Goal: Transaction & Acquisition: Purchase product/service

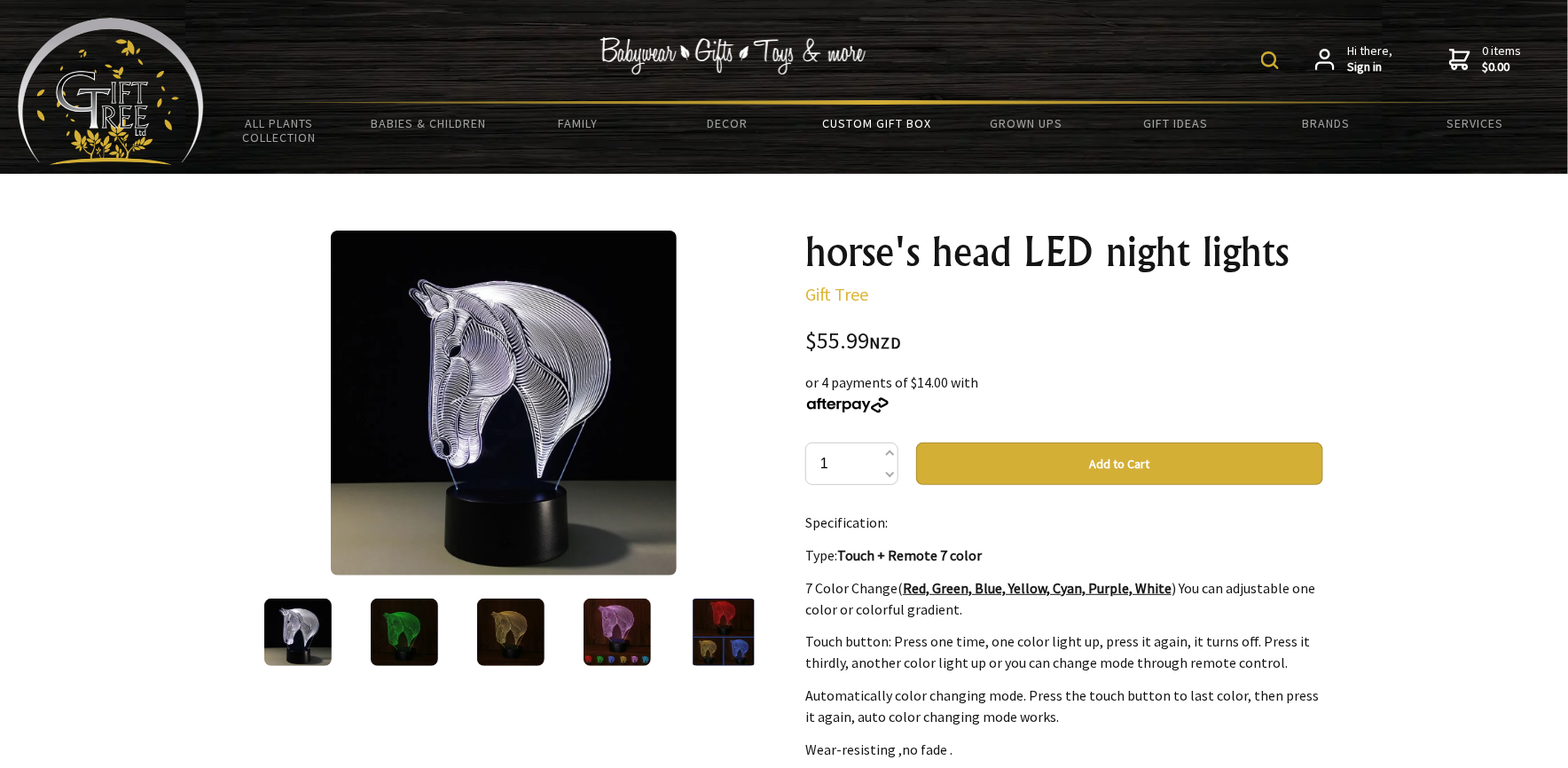
click at [892, 123] on link "Custom Gift Box" at bounding box center [877, 123] width 150 height 37
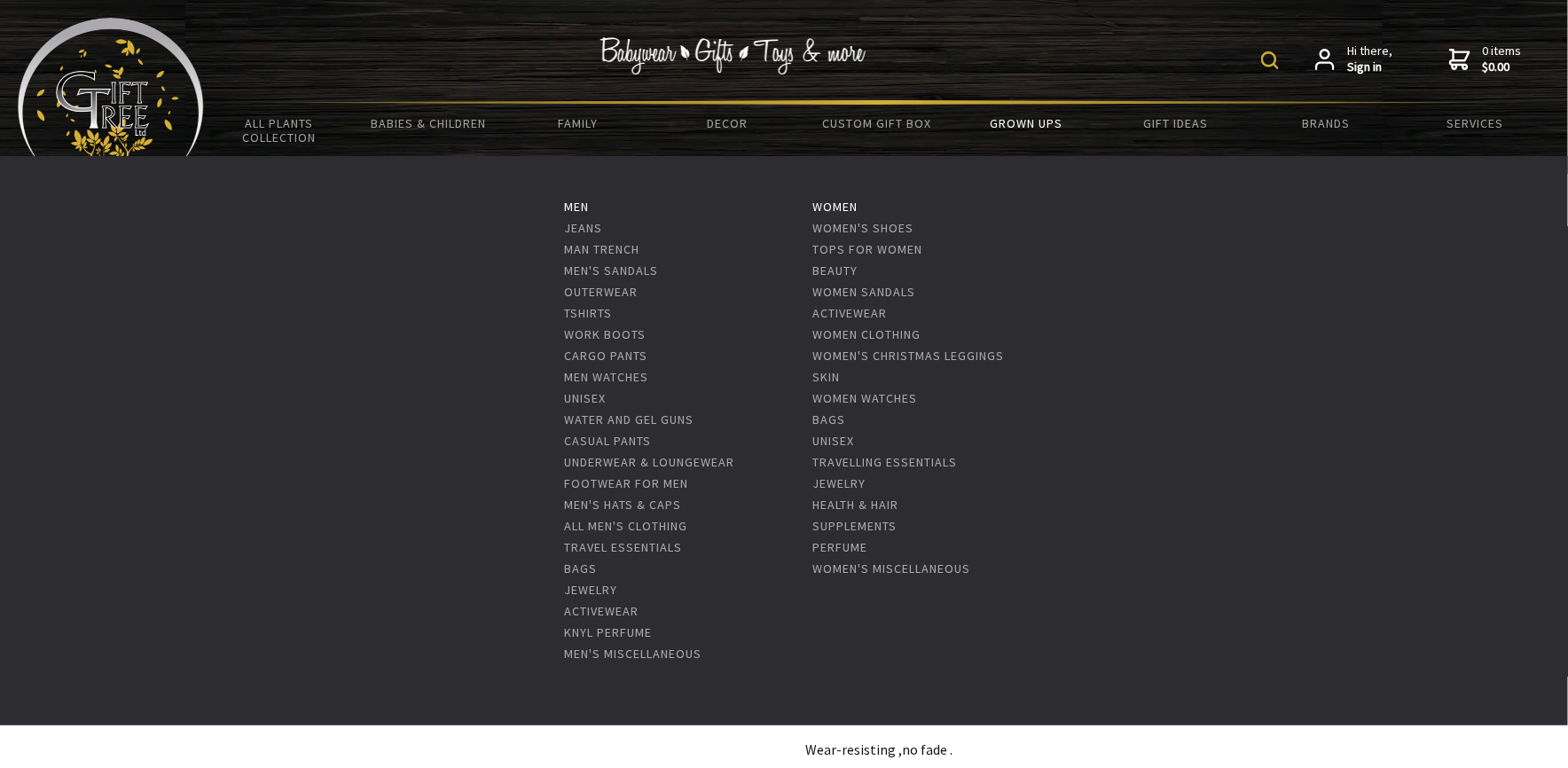
click at [1006, 121] on link "Grown Ups" at bounding box center [1026, 123] width 150 height 37
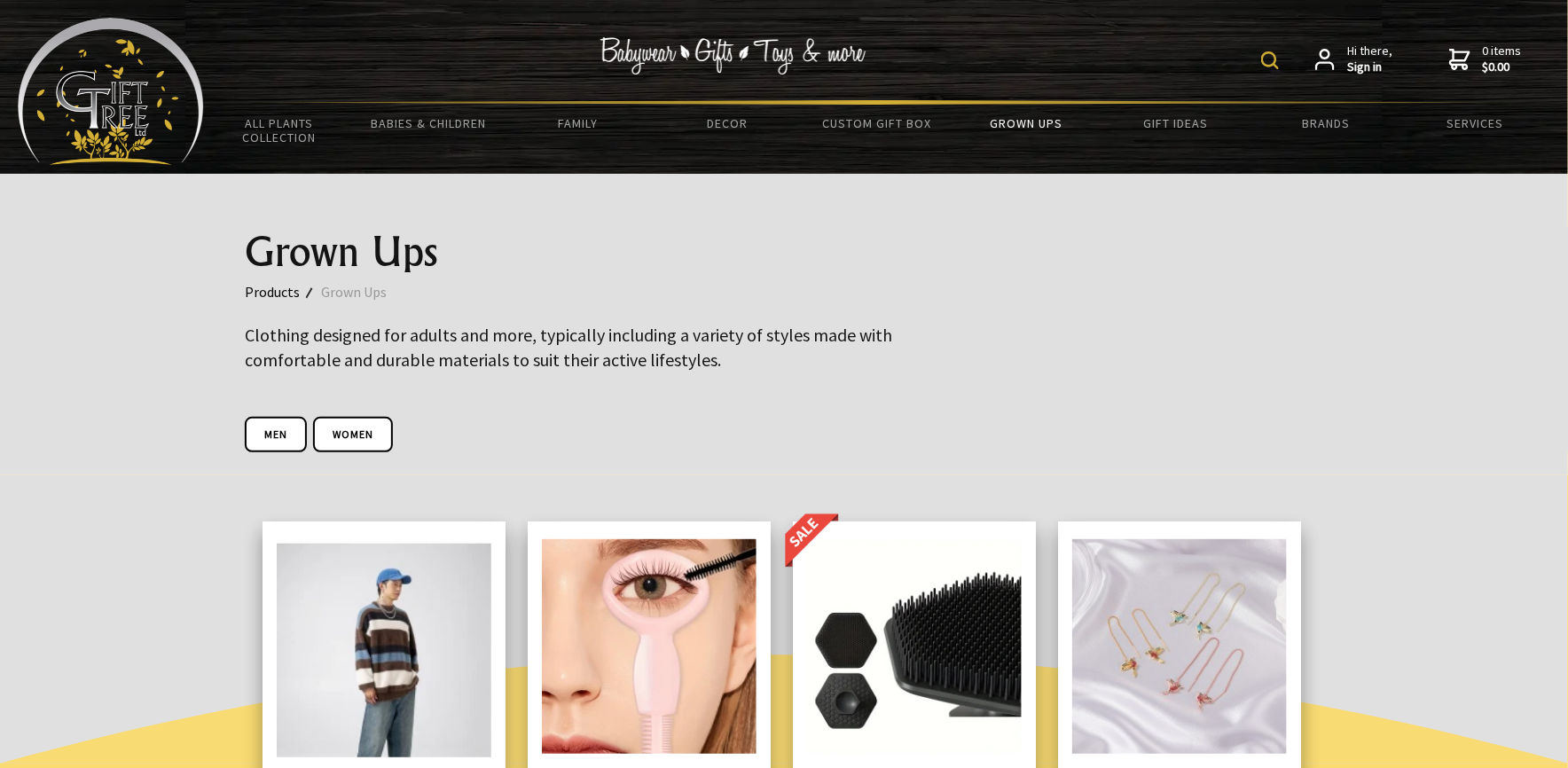
click at [1265, 62] on img at bounding box center [1269, 60] width 18 height 18
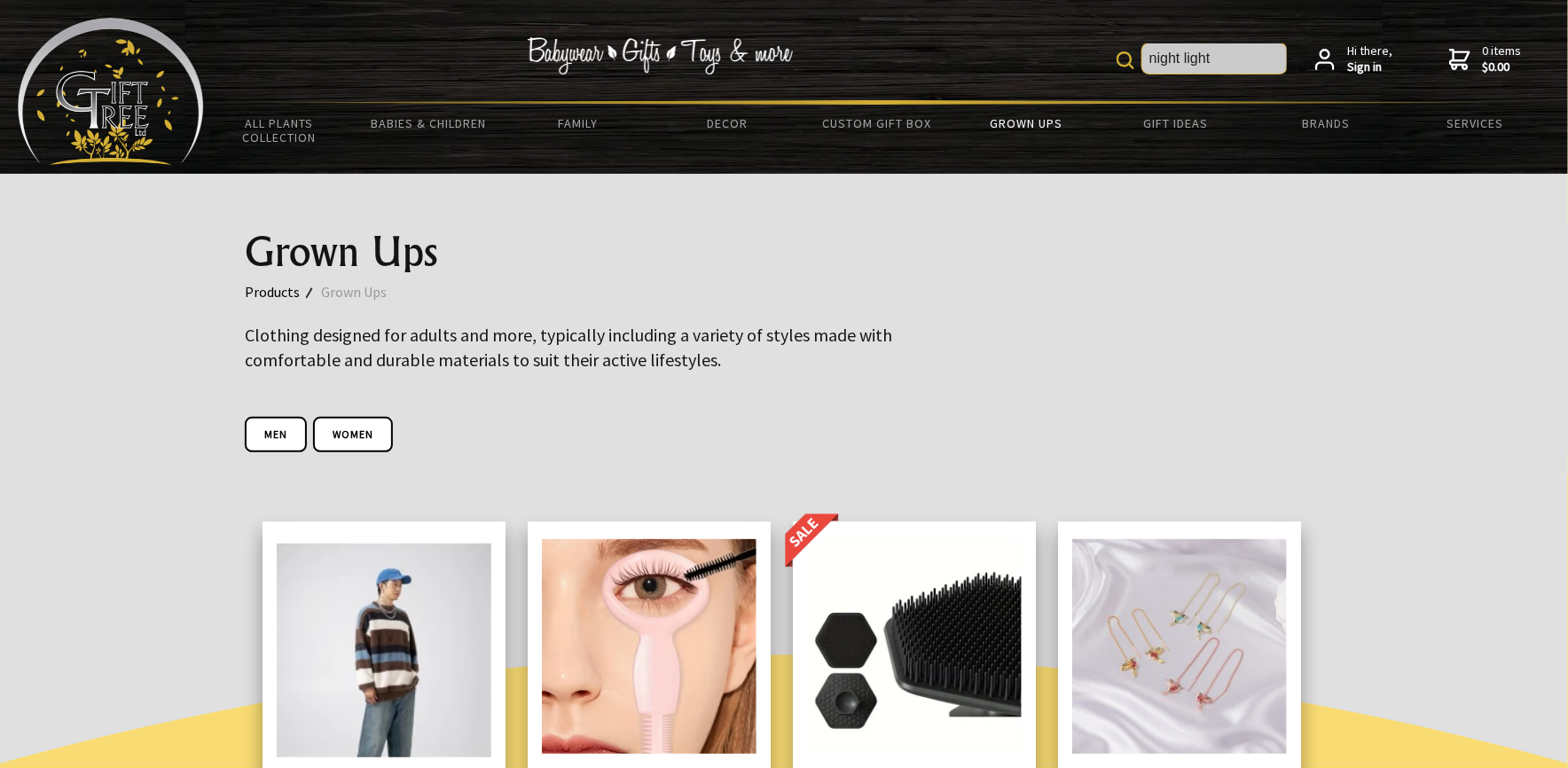
type input "night light"
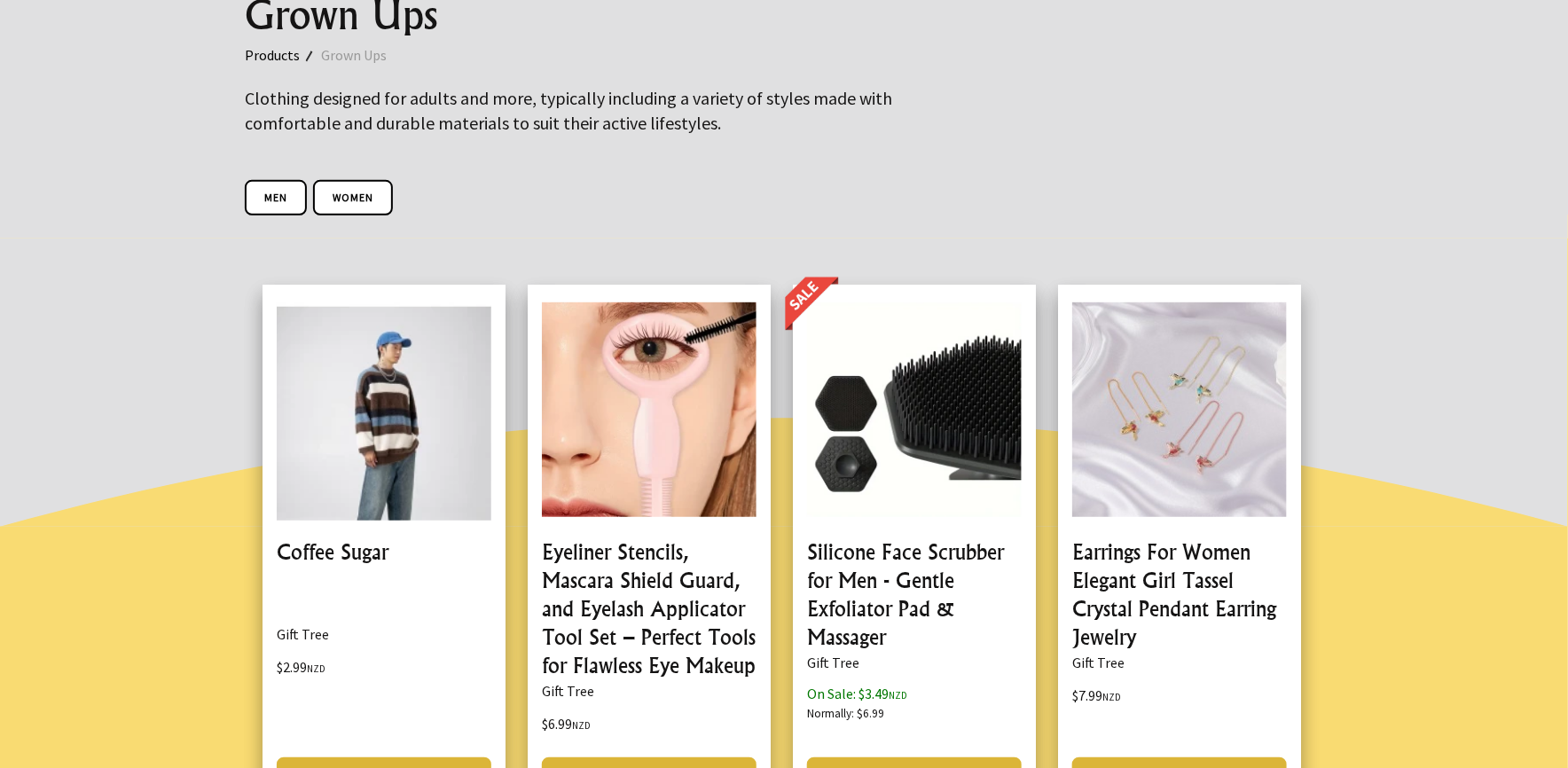
scroll to position [266, 0]
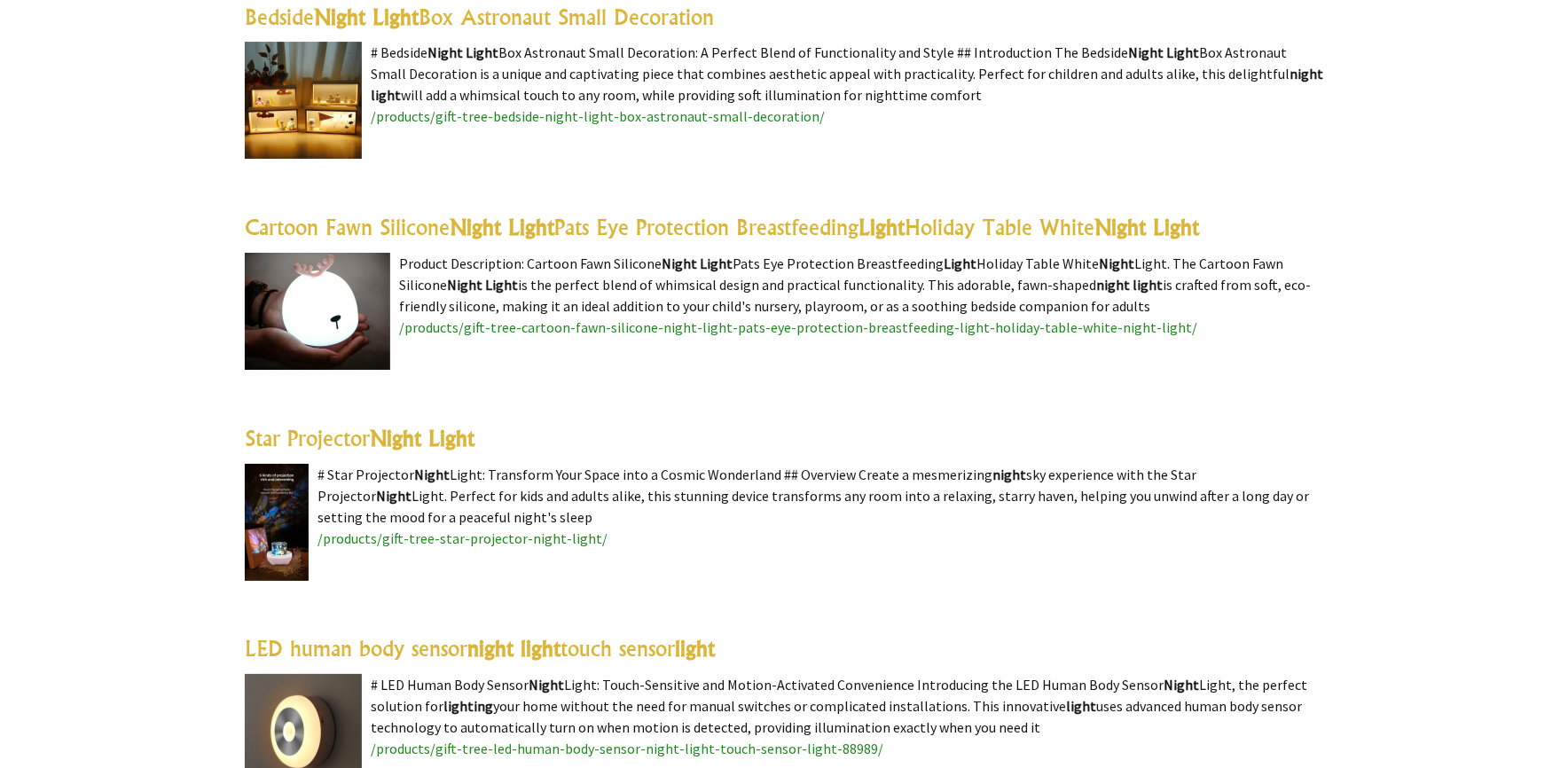
scroll to position [2749, 0]
